Goal: Transaction & Acquisition: Book appointment/travel/reservation

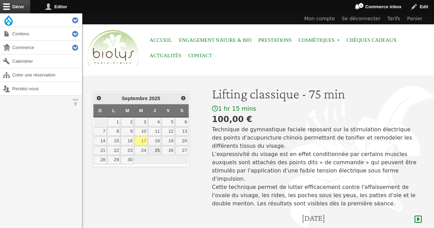
click at [157, 147] on link "25" at bounding box center [154, 150] width 13 height 9
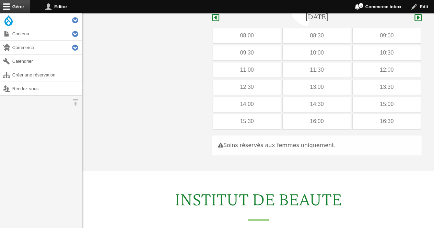
scroll to position [205, 0]
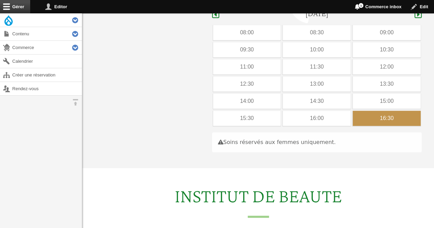
click at [357, 111] on div "16:30" at bounding box center [387, 118] width 68 height 15
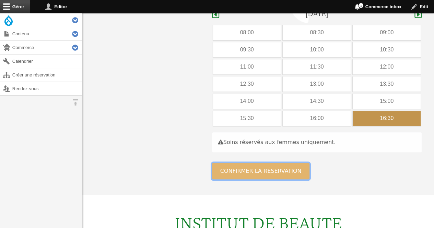
click at [278, 163] on button "Confirmer la réservation" at bounding box center [261, 171] width 98 height 16
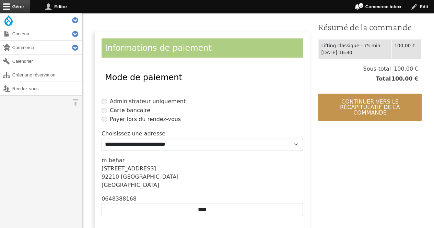
scroll to position [166, 0]
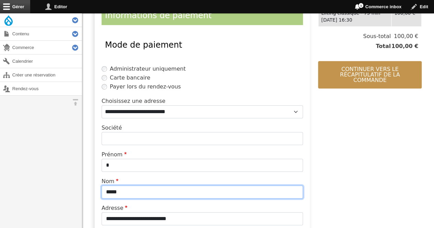
click at [177, 191] on input "*****" at bounding box center [202, 192] width 201 height 13
type input "*"
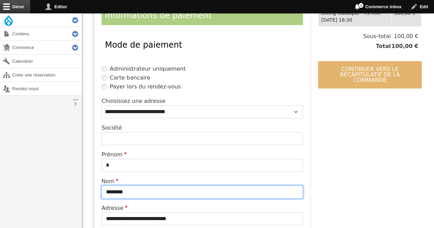
type input "********"
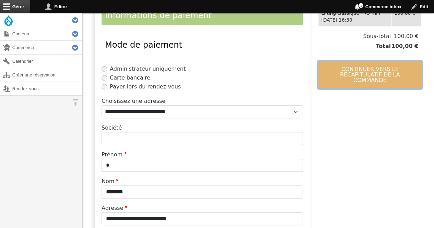
click at [340, 75] on button "Continuer vers le récapitulatif de la commande" at bounding box center [370, 74] width 104 height 27
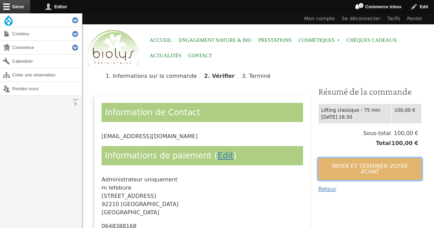
click at [339, 164] on button "Payer et terminer votre achat" at bounding box center [370, 169] width 104 height 22
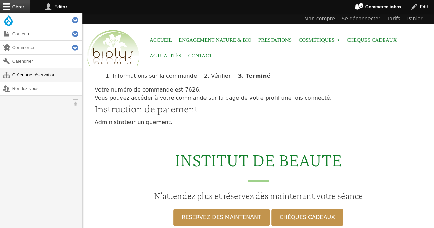
click at [32, 71] on link "Créer une réservation" at bounding box center [41, 74] width 82 height 13
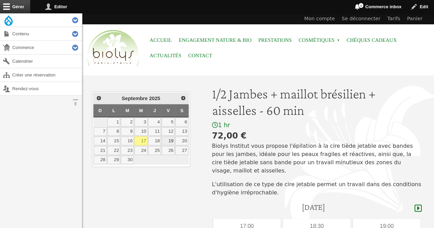
click at [170, 142] on link "19" at bounding box center [168, 141] width 13 height 9
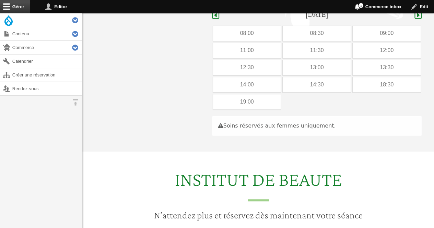
scroll to position [194, 0]
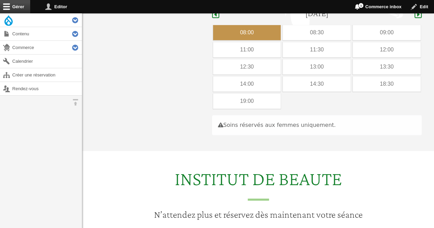
click at [239, 26] on div "08:00" at bounding box center [247, 32] width 68 height 15
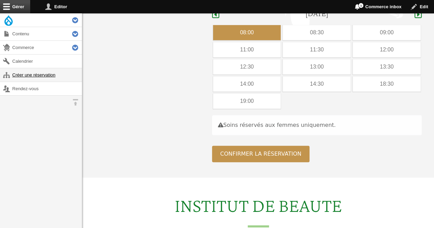
click at [49, 72] on link "Créer une réservation" at bounding box center [41, 74] width 82 height 13
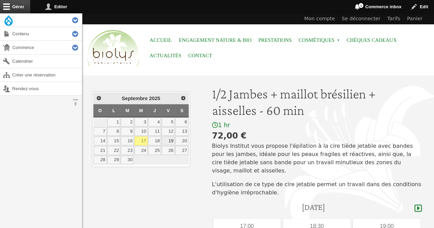
click at [169, 140] on link "19" at bounding box center [168, 141] width 13 height 9
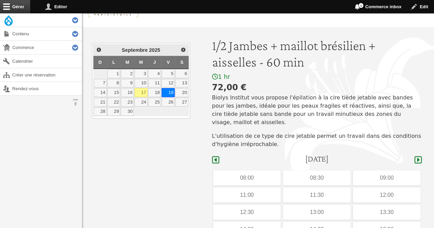
scroll to position [49, 0]
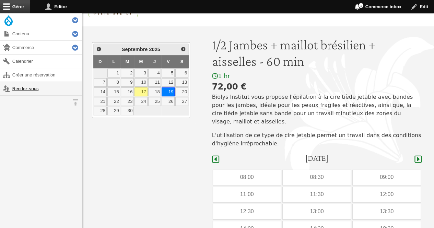
click at [25, 86] on link "Rendez-vous" at bounding box center [41, 88] width 82 height 13
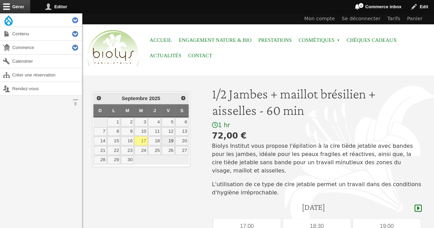
click at [170, 140] on link "19" at bounding box center [168, 141] width 13 height 9
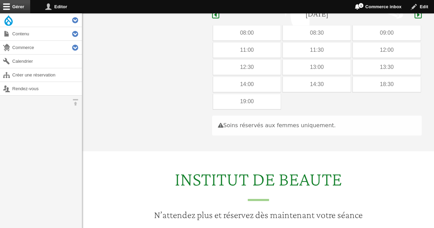
scroll to position [194, 0]
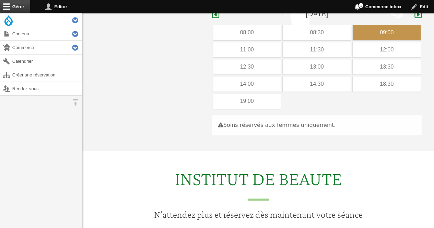
click at [360, 25] on div "09:00" at bounding box center [387, 32] width 68 height 15
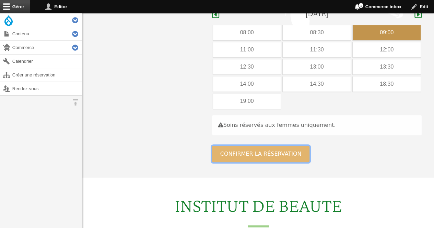
click at [257, 150] on button "Confirmer la réservation" at bounding box center [261, 154] width 98 height 16
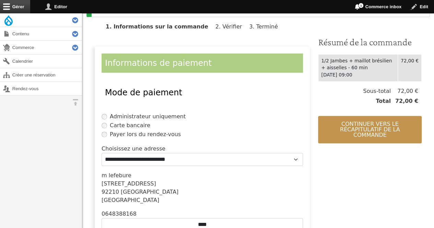
scroll to position [163, 0]
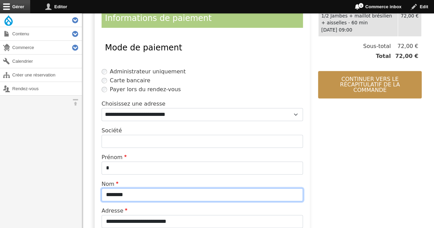
click at [145, 194] on input "********" at bounding box center [202, 194] width 201 height 13
type input "*"
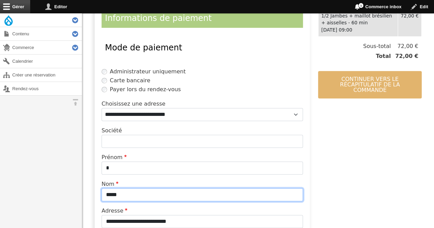
type input "*****"
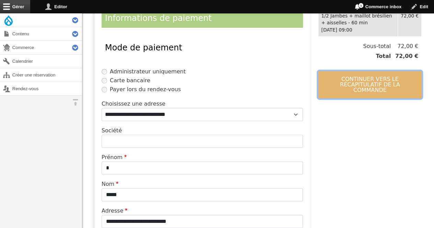
click at [346, 83] on button "Continuer vers le récapitulatif de la commande" at bounding box center [370, 84] width 104 height 27
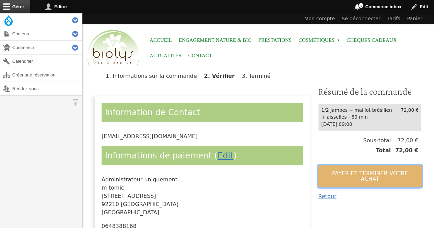
click at [347, 168] on button "Payer et terminer votre achat" at bounding box center [370, 176] width 104 height 22
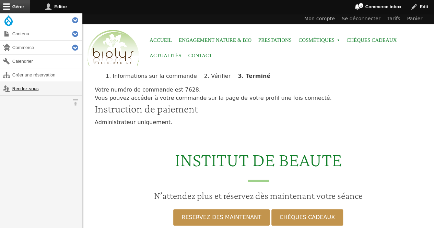
click at [25, 88] on link "Rendez-vous" at bounding box center [41, 88] width 82 height 13
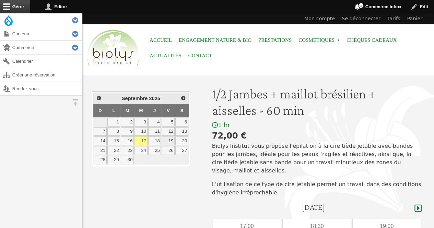
click at [171, 138] on link "19" at bounding box center [168, 141] width 13 height 9
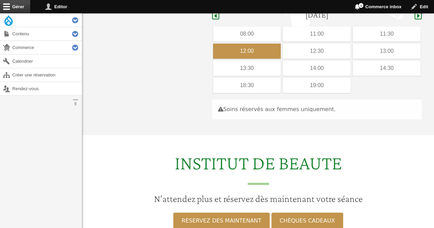
scroll to position [194, 0]
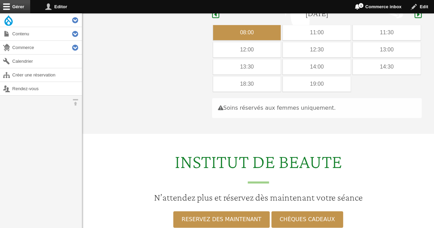
click at [255, 25] on div "08:00" at bounding box center [247, 32] width 68 height 15
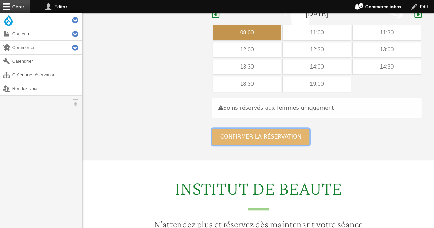
click at [257, 129] on button "Confirmer la réservation" at bounding box center [261, 137] width 98 height 16
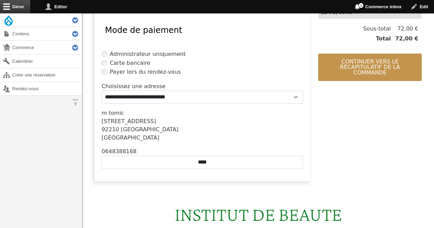
scroll to position [183, 0]
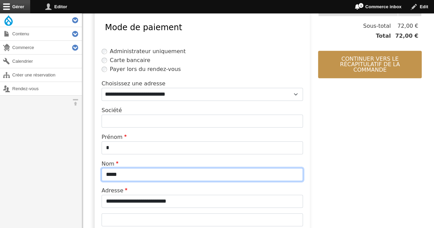
click at [162, 179] on input "*****" at bounding box center [202, 174] width 201 height 13
type input "*"
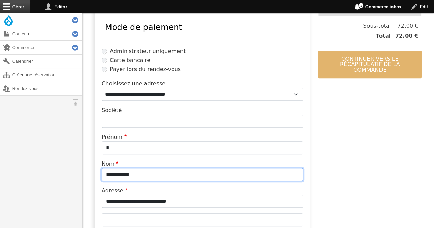
type input "**********"
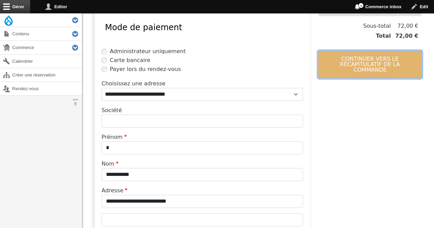
click at [356, 65] on button "Continuer vers le récapitulatif de la commande" at bounding box center [370, 64] width 104 height 27
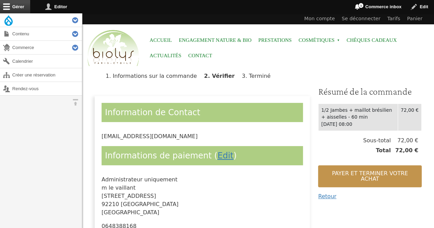
click at [340, 163] on div "Payer et terminer votre achat Retour" at bounding box center [370, 180] width 104 height 40
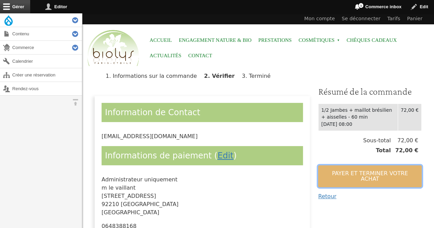
click at [339, 167] on button "Payer et terminer votre achat" at bounding box center [370, 176] width 104 height 22
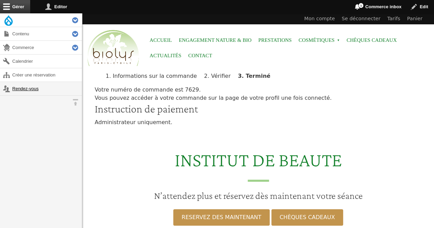
click at [16, 83] on link "Rendez-vous" at bounding box center [41, 88] width 82 height 13
